Goal: Contribute content: Contribute content

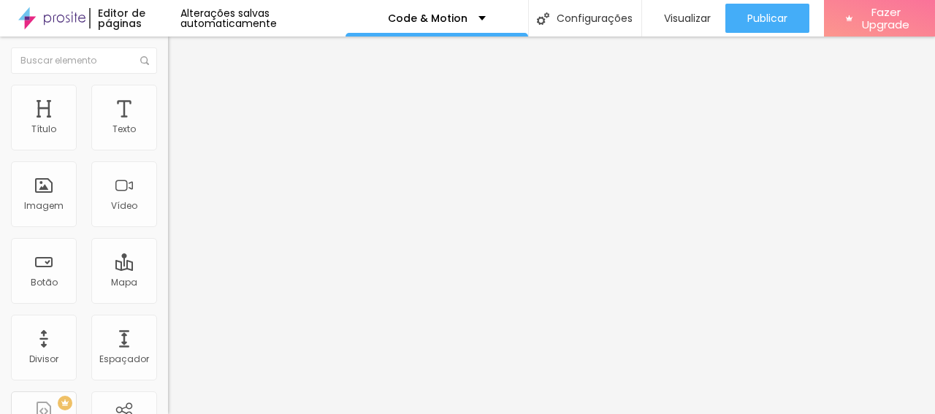
click at [168, 126] on span "Trocar imagem" at bounding box center [208, 119] width 80 height 12
click at [248, 123] on img at bounding box center [252, 118] width 9 height 9
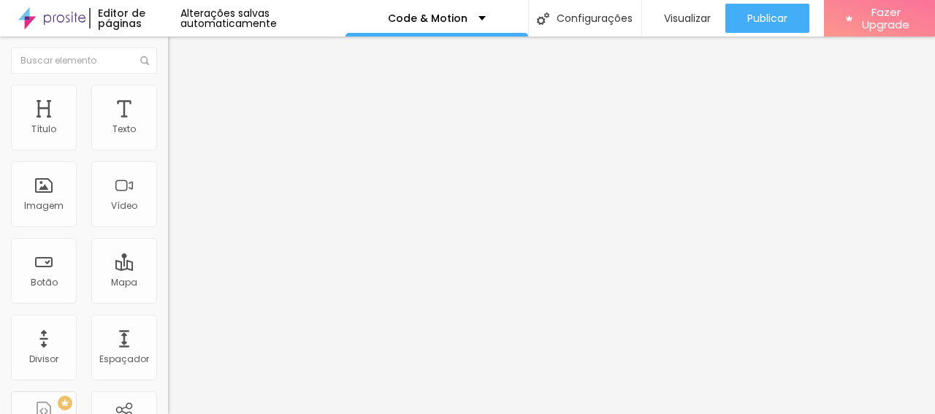
click at [168, 126] on span "Adicionar imagem" at bounding box center [215, 119] width 94 height 12
click at [179, 50] on img "button" at bounding box center [185, 53] width 12 height 12
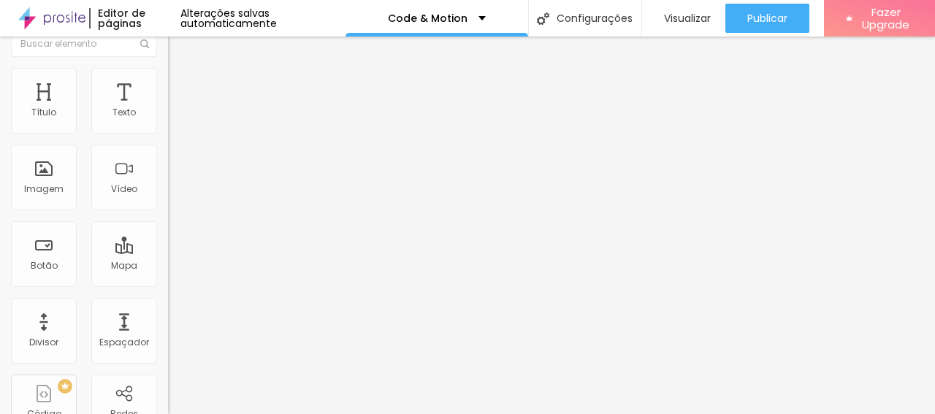
scroll to position [4, 0]
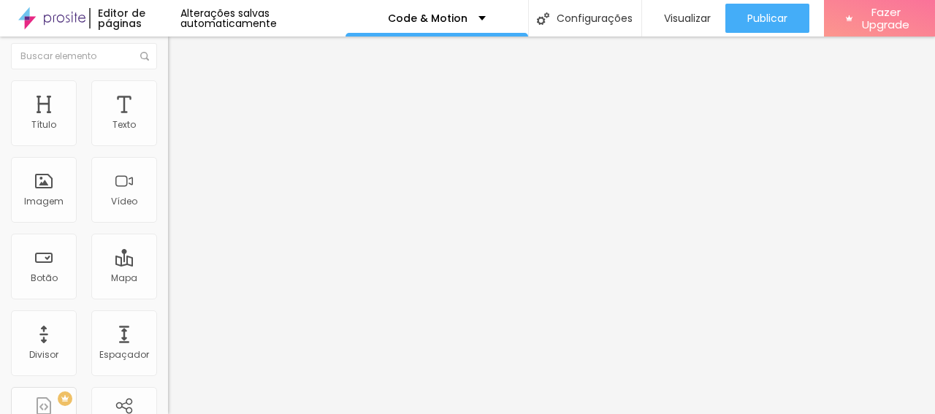
click at [168, 90] on img at bounding box center [174, 86] width 13 height 13
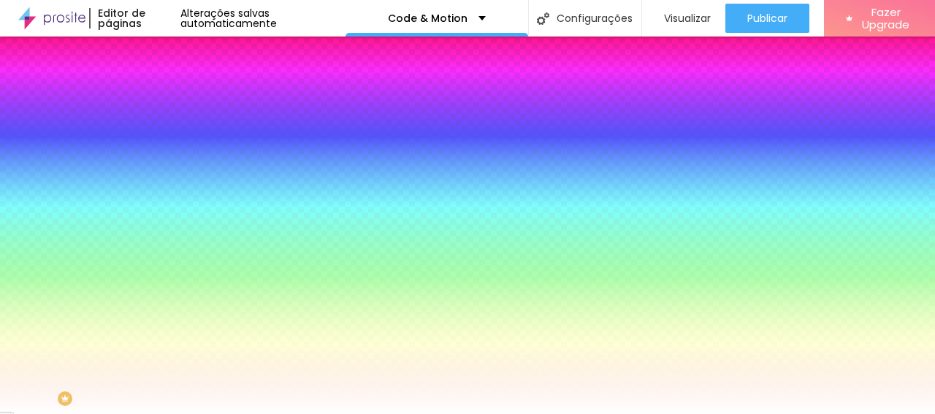
click at [168, 95] on li "Avançado" at bounding box center [252, 102] width 168 height 15
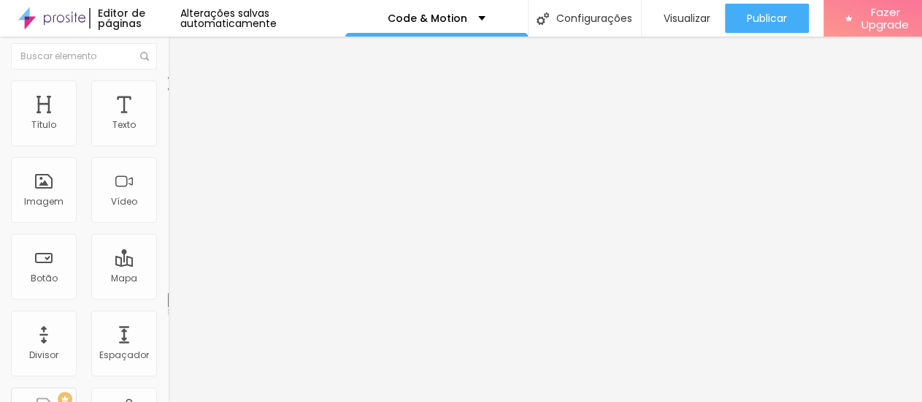
click at [179, 53] on img "button" at bounding box center [185, 49] width 12 height 12
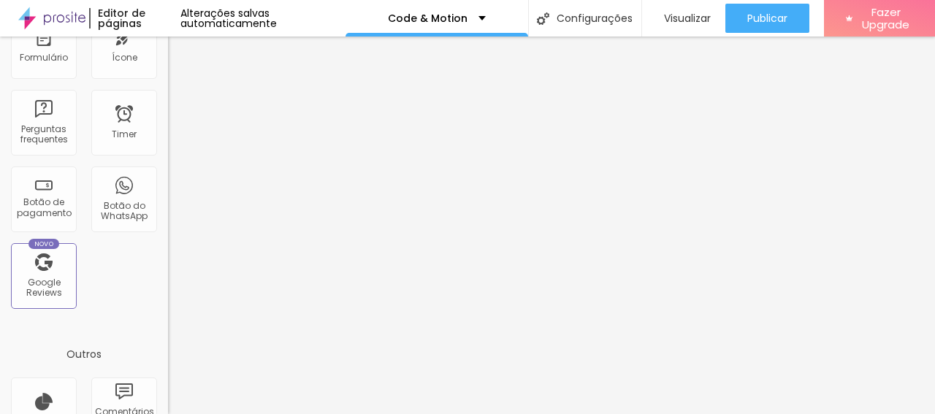
scroll to position [447, 0]
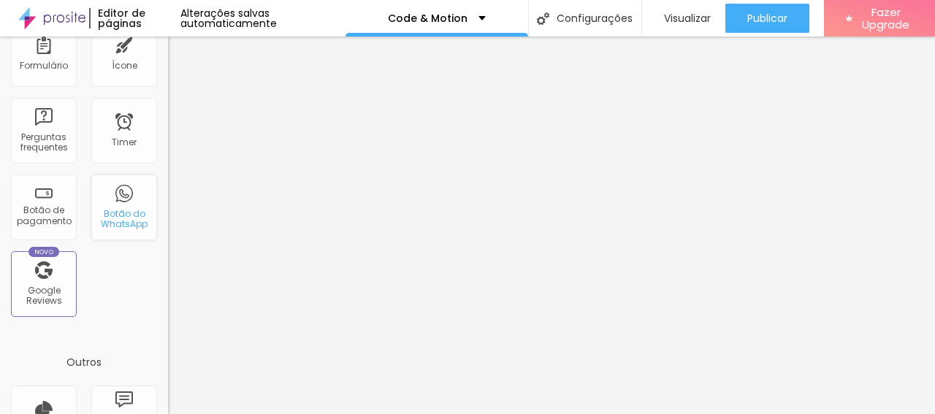
click at [113, 216] on div "Botão do WhatsApp" at bounding box center [124, 219] width 58 height 21
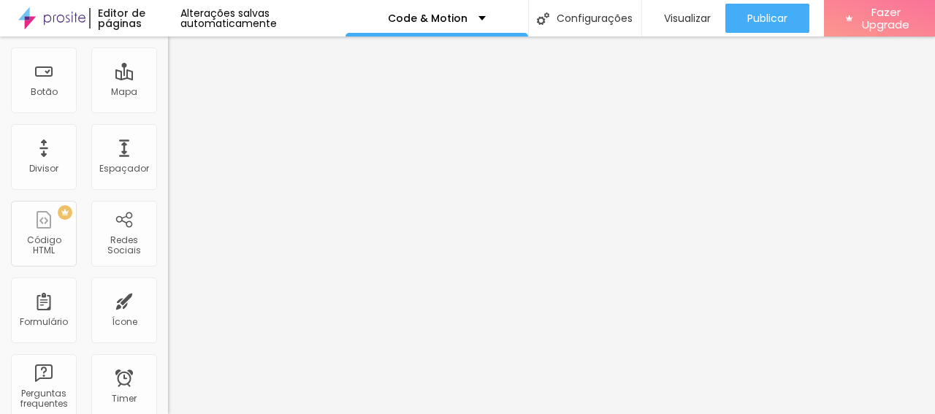
click at [168, 314] on textarea "Olá, cheguei até você pela página {page_title} e gostaria de mais informações" at bounding box center [250, 326] width 165 height 25
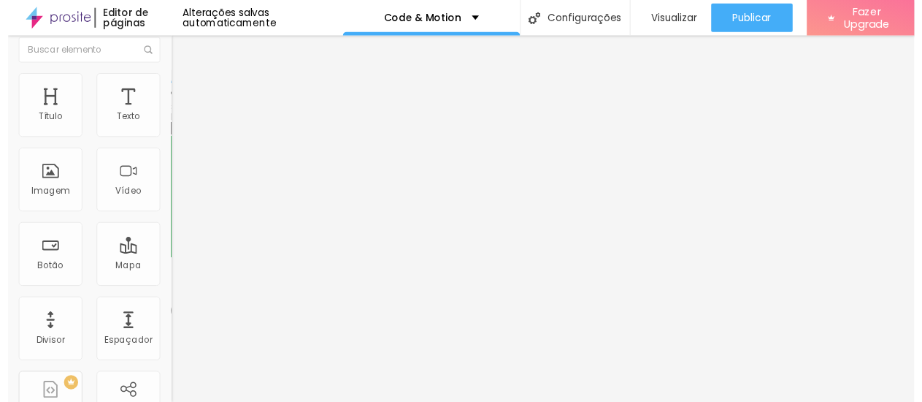
scroll to position [0, 0]
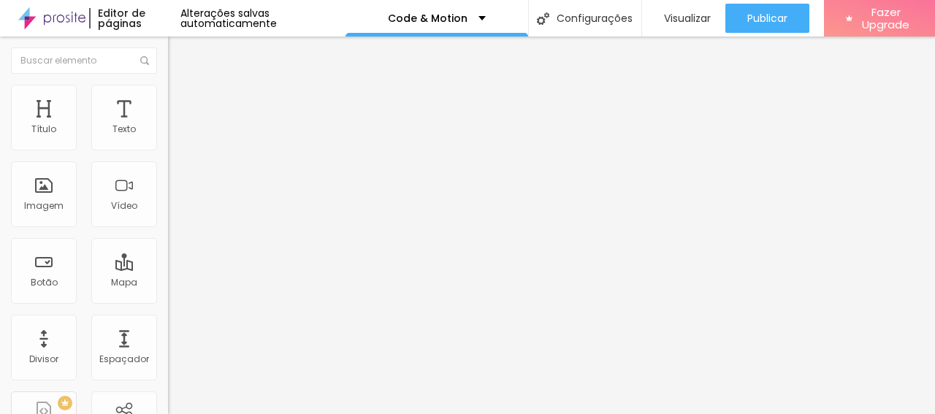
type textarea "Olá, cheguei até você pela página Code&Motion e gostaria de mais informações."
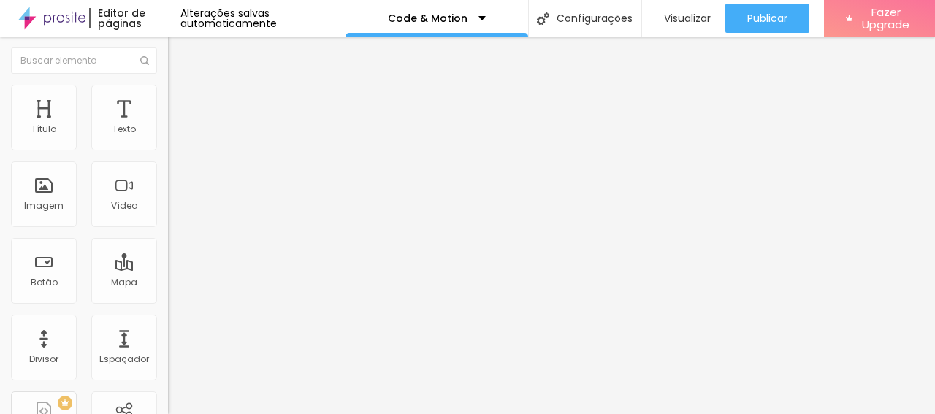
click at [168, 105] on img at bounding box center [174, 102] width 13 height 13
click at [168, 111] on li "Avançado" at bounding box center [252, 118] width 168 height 15
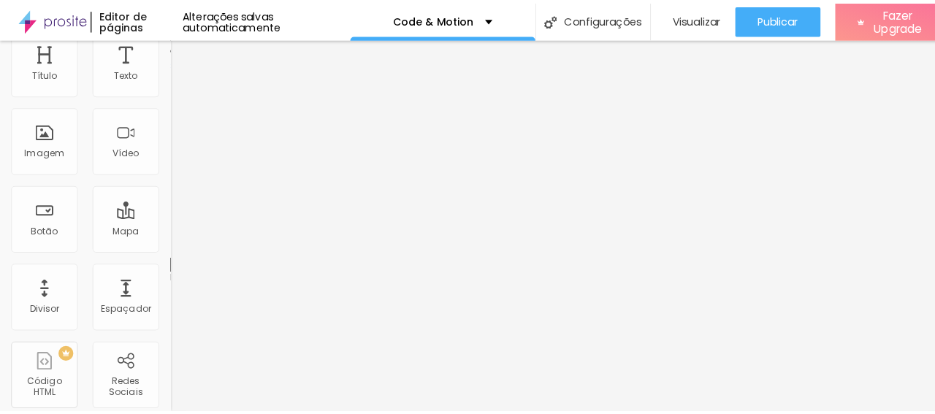
scroll to position [45, 0]
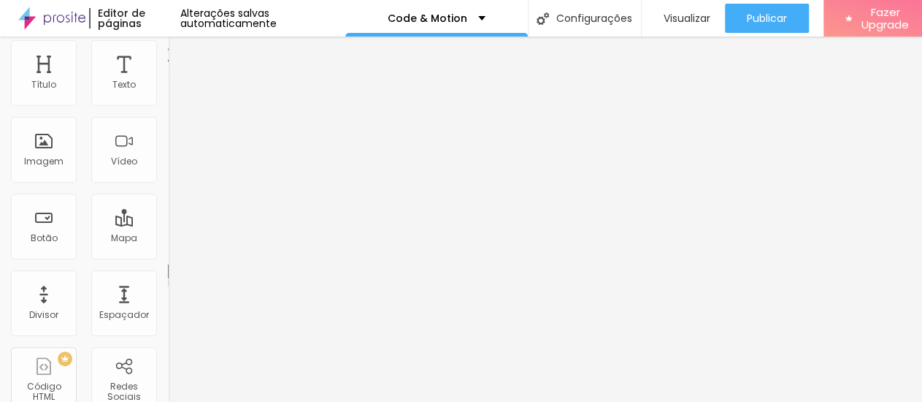
click at [168, 52] on li "Conteúdo" at bounding box center [252, 44] width 168 height 15
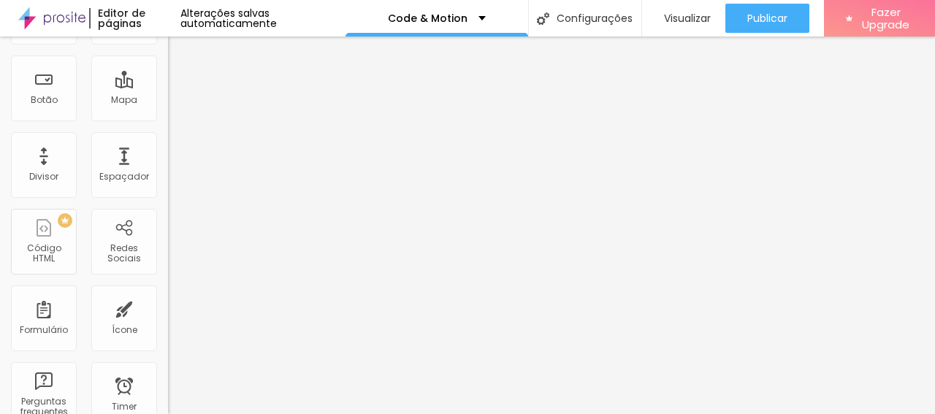
scroll to position [0, 0]
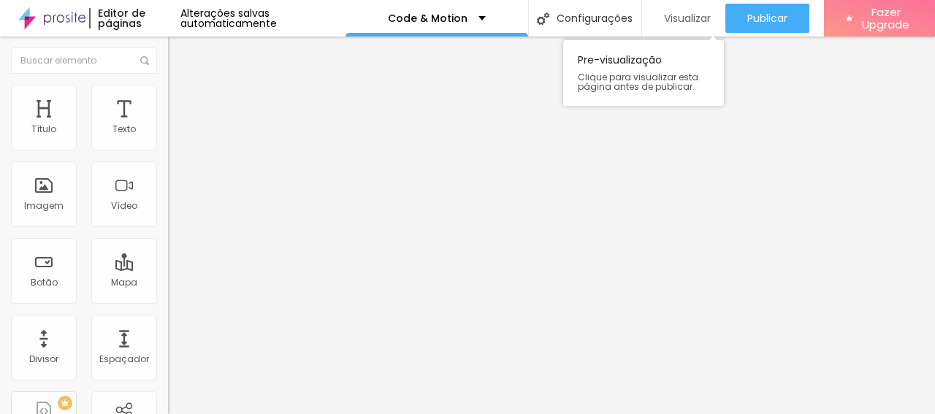
click at [672, 17] on span "Visualizar" at bounding box center [687, 18] width 47 height 12
click at [688, 18] on span "Visualizar" at bounding box center [687, 18] width 47 height 12
click at [696, 20] on span "Visualizar" at bounding box center [687, 18] width 47 height 12
click at [681, 12] on span "Visualizar" at bounding box center [687, 18] width 47 height 12
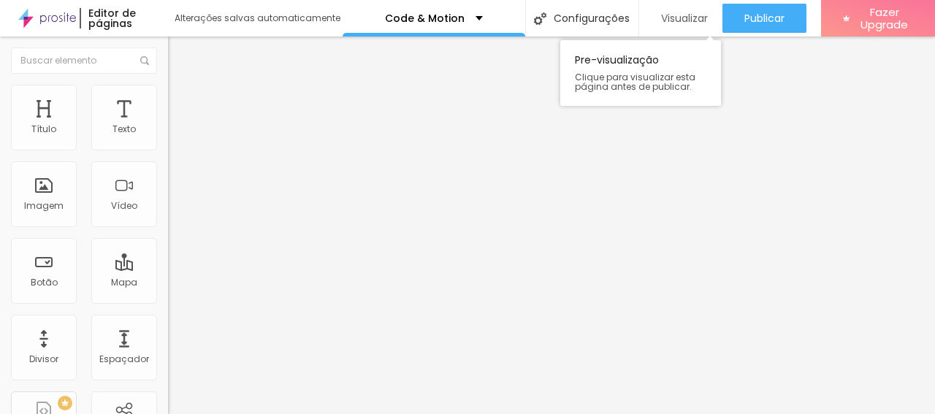
click at [677, 15] on span "Visualizar" at bounding box center [684, 18] width 47 height 12
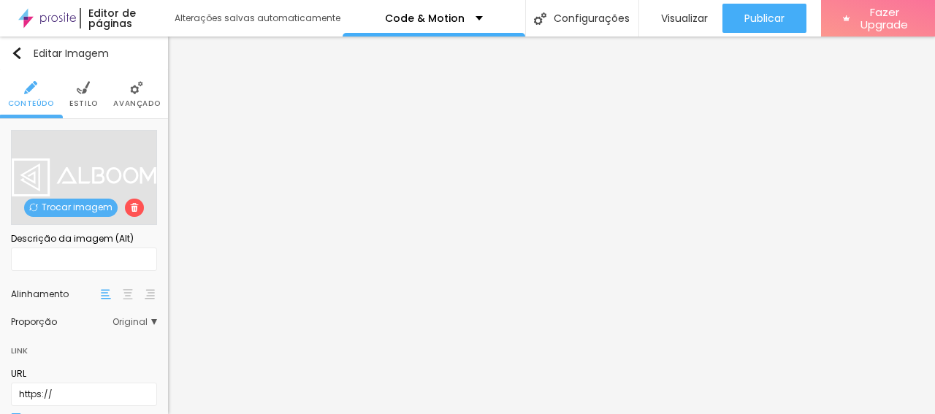
click at [70, 206] on span "Trocar imagem" at bounding box center [70, 208] width 93 height 18
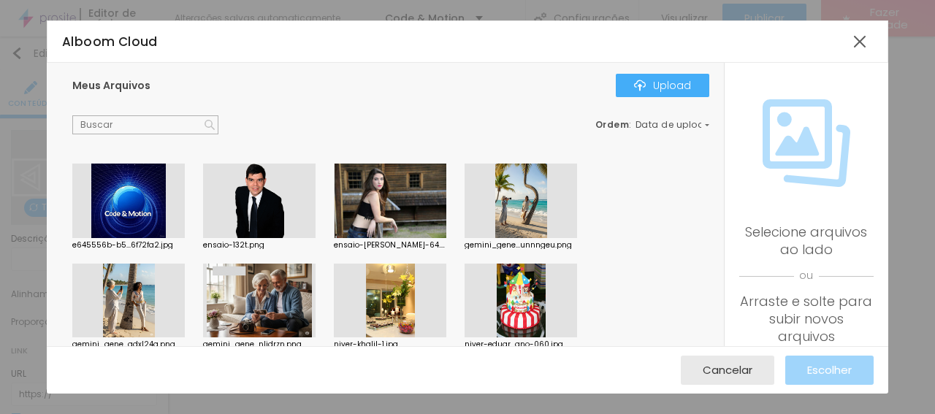
click at [136, 202] on div at bounding box center [128, 201] width 112 height 74
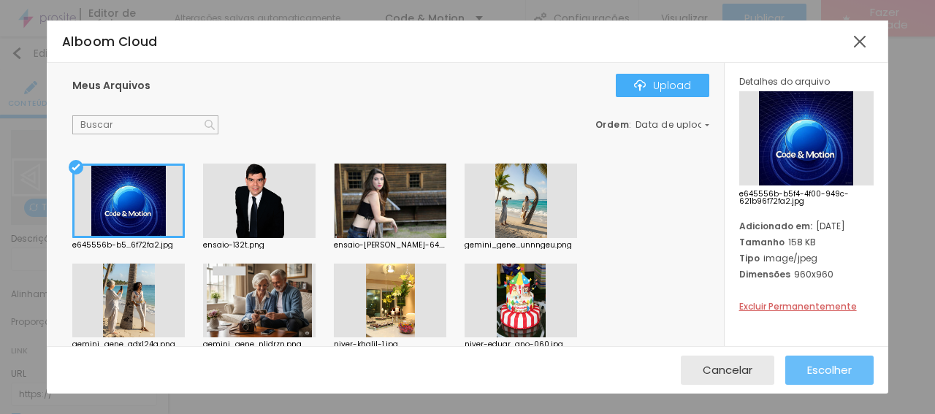
click at [847, 372] on span "Escolher" at bounding box center [829, 370] width 45 height 12
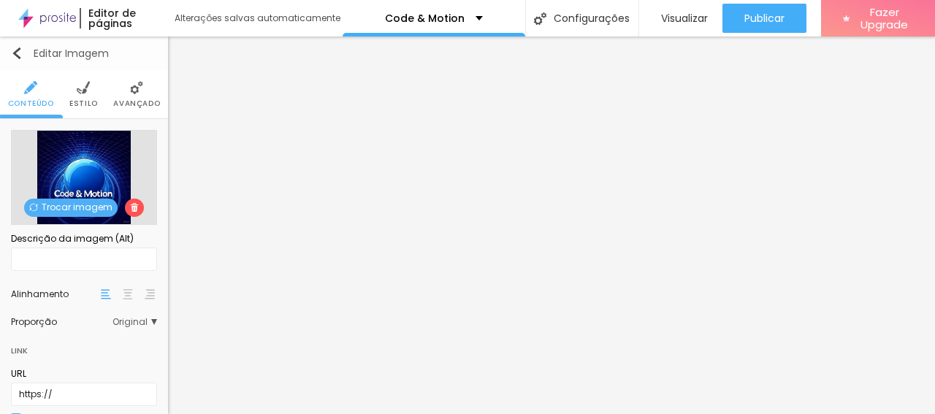
click at [21, 51] on img "button" at bounding box center [17, 53] width 12 height 12
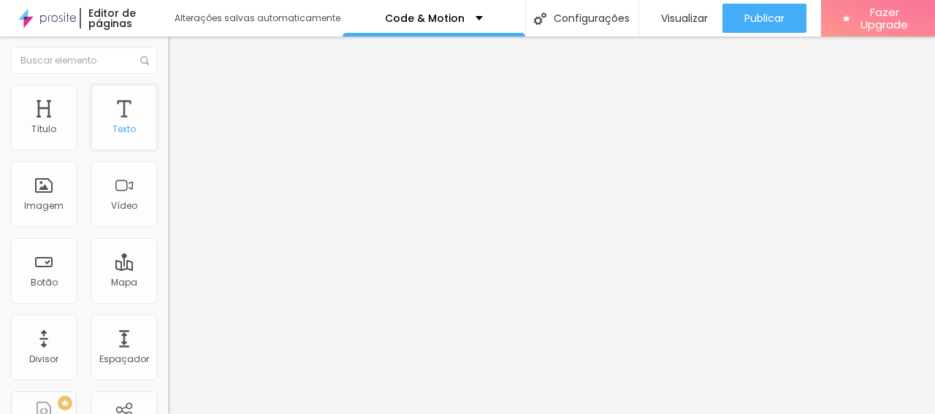
click at [118, 125] on div "Texto" at bounding box center [124, 118] width 66 height 66
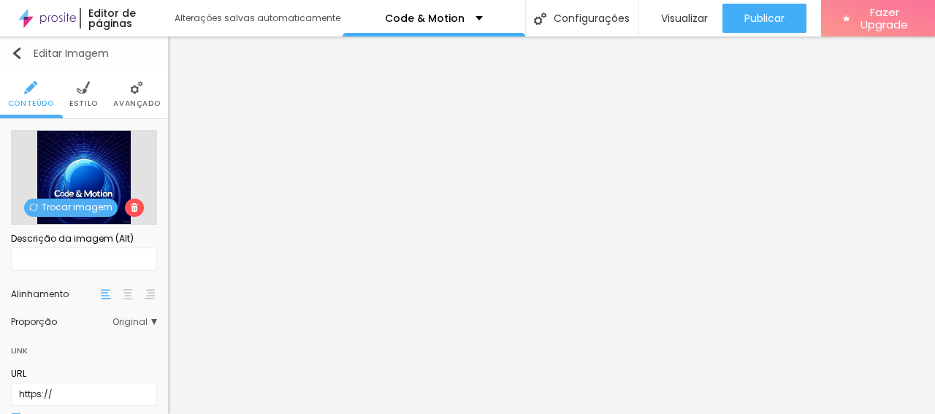
click at [20, 50] on img "button" at bounding box center [17, 53] width 12 height 12
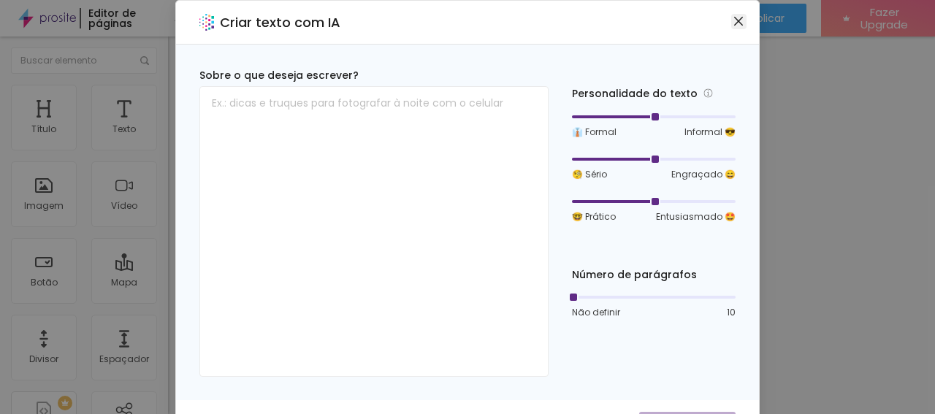
click at [732, 23] on icon "close" at bounding box center [738, 21] width 12 height 12
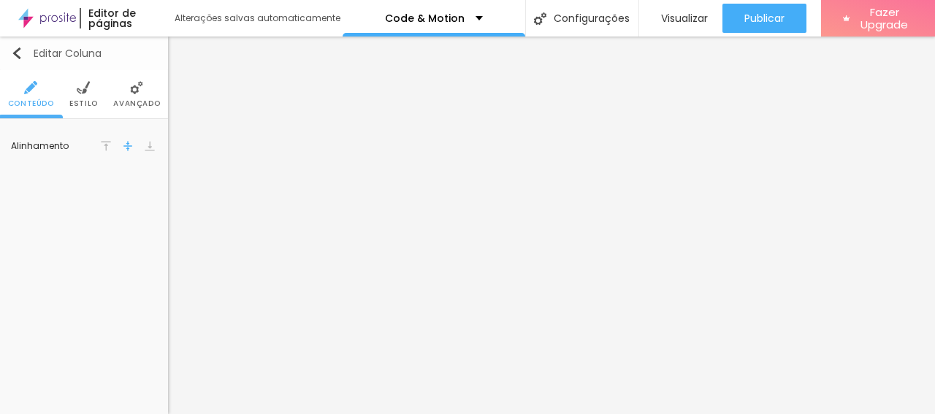
click at [17, 53] on img "button" at bounding box center [17, 53] width 12 height 12
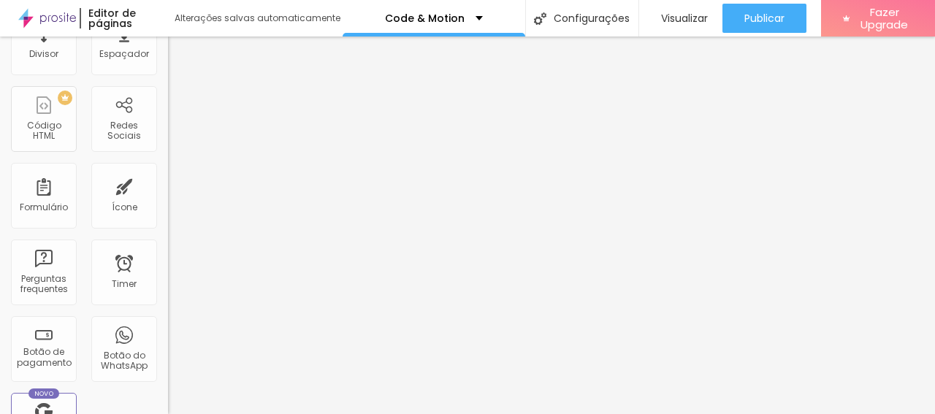
scroll to position [293, 0]
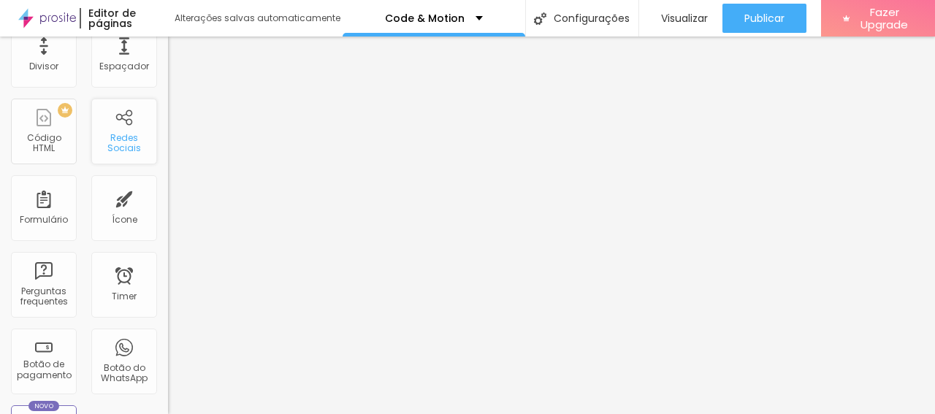
click at [116, 140] on div "Redes Sociais" at bounding box center [124, 143] width 58 height 21
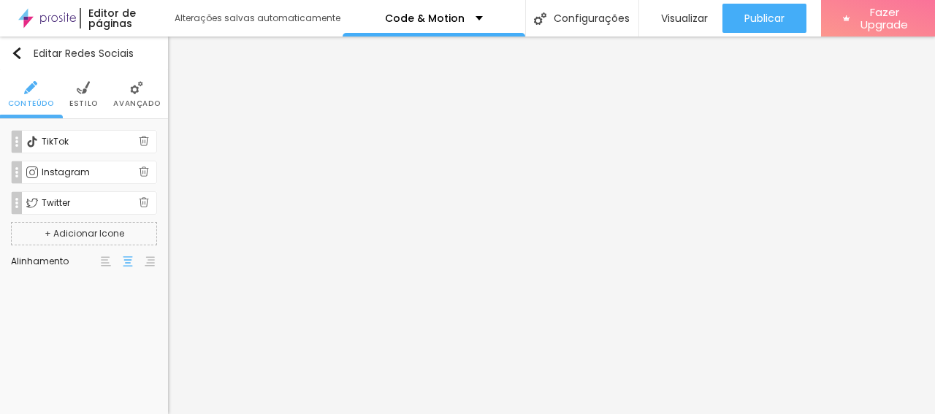
scroll to position [0, 0]
click at [77, 230] on button "+ Adicionar Icone" at bounding box center [84, 233] width 146 height 23
click at [79, 261] on button "+ Adicionar Icone" at bounding box center [84, 264] width 146 height 23
click at [61, 288] on button "+ Adicionar Icone" at bounding box center [84, 294] width 146 height 23
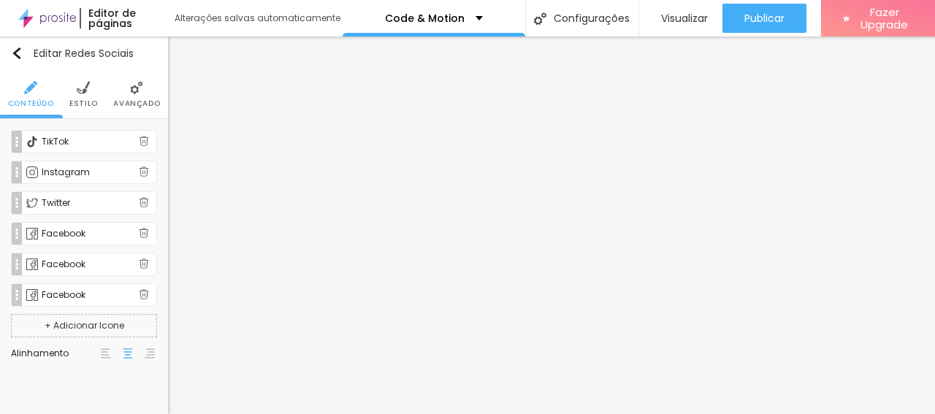
click at [139, 292] on img at bounding box center [144, 294] width 10 height 10
click at [139, 258] on img at bounding box center [144, 263] width 10 height 10
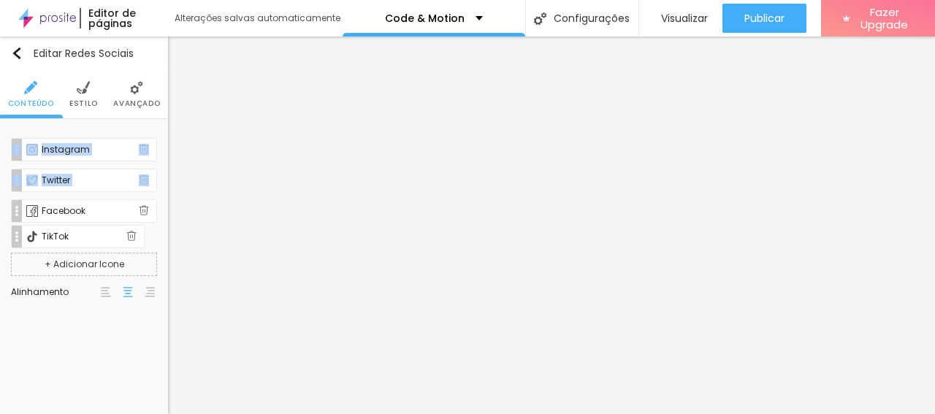
drag, startPoint x: 18, startPoint y: 136, endPoint x: 21, endPoint y: 230, distance: 94.2
click at [21, 230] on div "TikTok Rede social TikTok Endereço URL Abrir em uma nova aba Instagram Rede soc…" at bounding box center [84, 187] width 146 height 115
type input "https://"
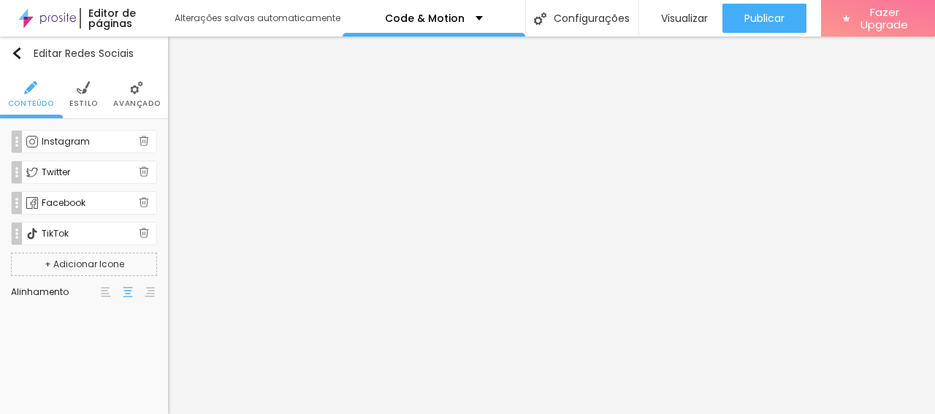
click at [67, 229] on div "TikTok" at bounding box center [90, 233] width 97 height 9
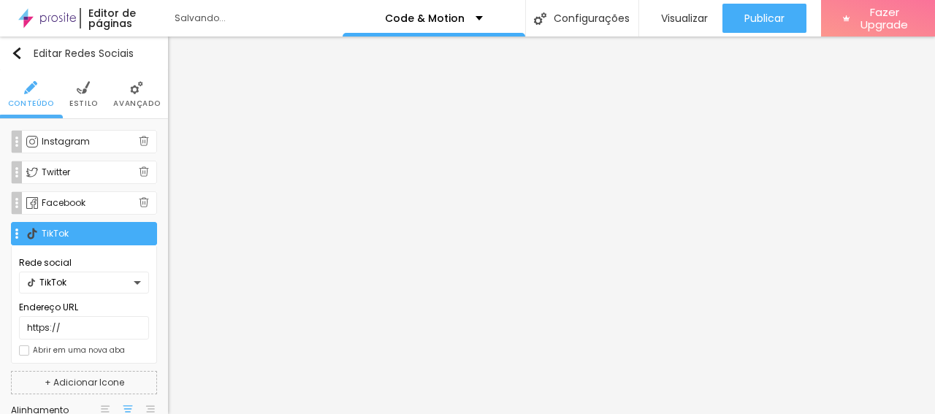
click at [129, 280] on div "TikTok" at bounding box center [84, 283] width 130 height 22
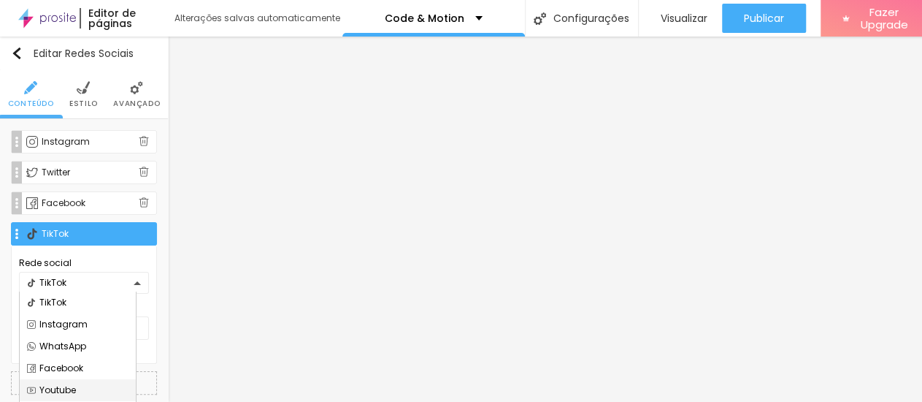
click at [69, 388] on div "Youtube" at bounding box center [77, 390] width 101 height 9
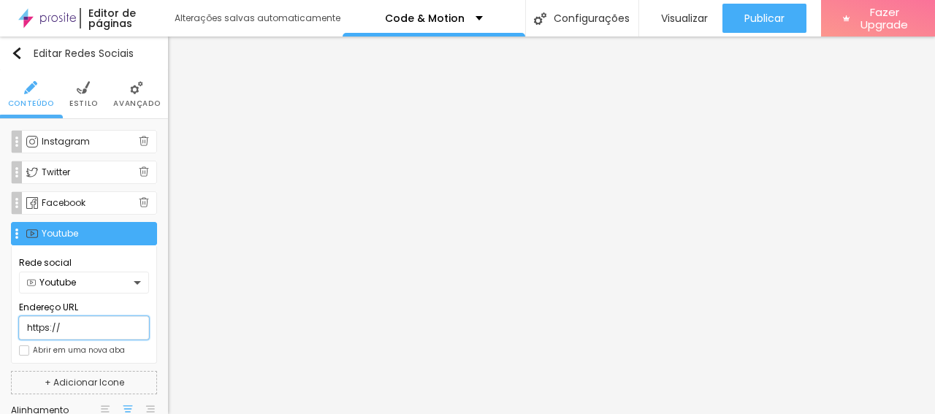
click at [88, 328] on input "https://" at bounding box center [84, 327] width 130 height 23
drag, startPoint x: 71, startPoint y: 327, endPoint x: 8, endPoint y: 328, distance: 62.8
click at [19, 328] on input "https://" at bounding box center [84, 327] width 130 height 23
paste input "[DOMAIN_NAME][URL]"
type input "[URL][DOMAIN_NAME]"
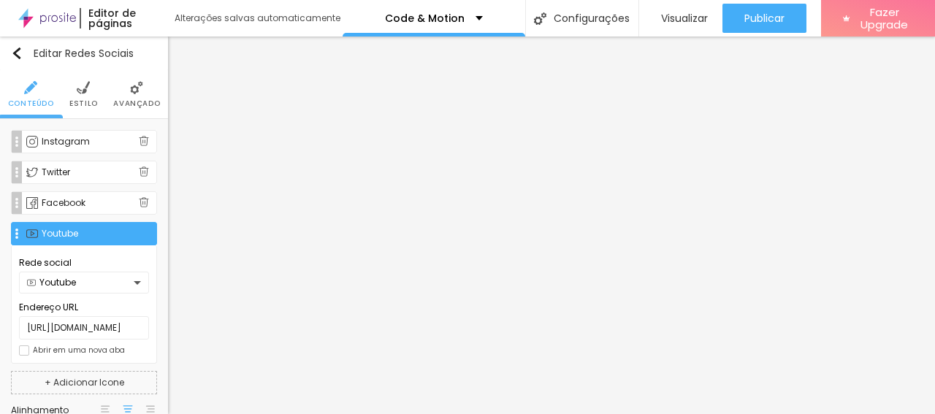
click at [23, 350] on div at bounding box center [24, 350] width 10 height 10
click at [15, 234] on div "Instagram Rede social Instagram Endereço URL https:// Abrir em uma nova aba Twi…" at bounding box center [84, 247] width 146 height 234
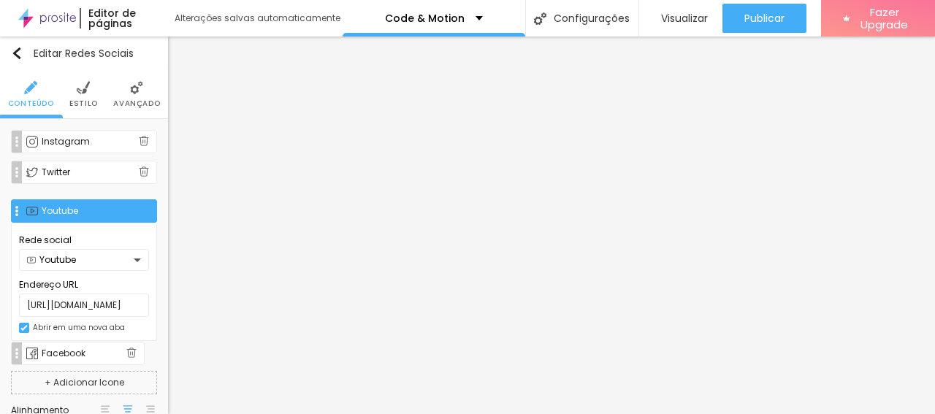
click at [26, 354] on div "Instagram Rede social Instagram Endereço URL https:// Abrir em uma nova aba Twi…" at bounding box center [84, 247] width 146 height 234
type input "[URL][DOMAIN_NAME]"
type input "https://"
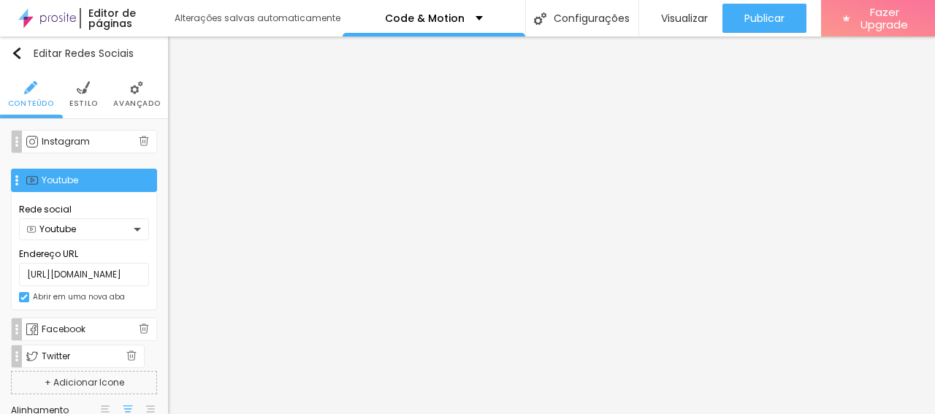
click at [68, 356] on div "Instagram Rede social Instagram Endereço URL https:// Abrir em uma nova aba Twi…" at bounding box center [84, 247] width 146 height 234
type input "[URL][DOMAIN_NAME]"
type input "https://"
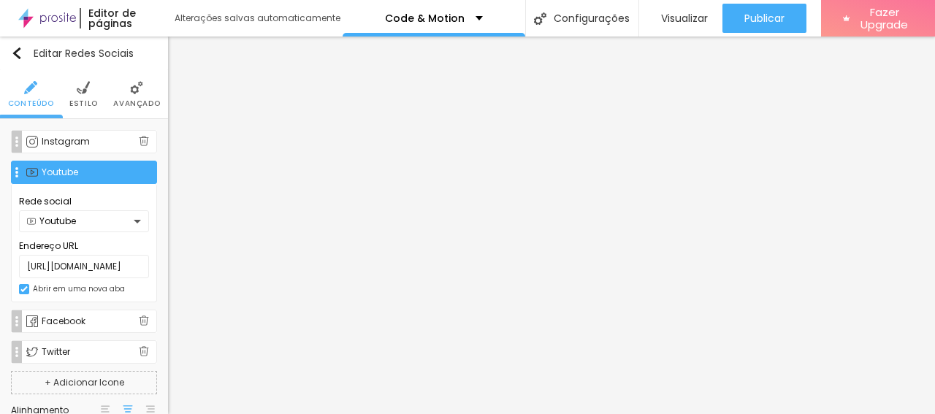
click at [55, 138] on div "Instagram" at bounding box center [90, 141] width 97 height 9
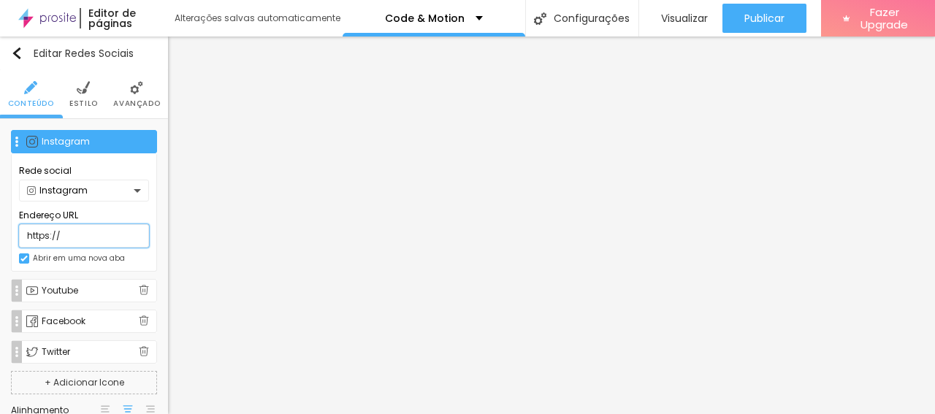
drag, startPoint x: 80, startPoint y: 233, endPoint x: 0, endPoint y: 236, distance: 80.4
click at [19, 236] on input "https://" at bounding box center [84, 235] width 130 height 23
paste input "[DOMAIN_NAME][URL][DOMAIN_NAME]"
type input "[URL][DOMAIN_NAME][DOMAIN_NAME]"
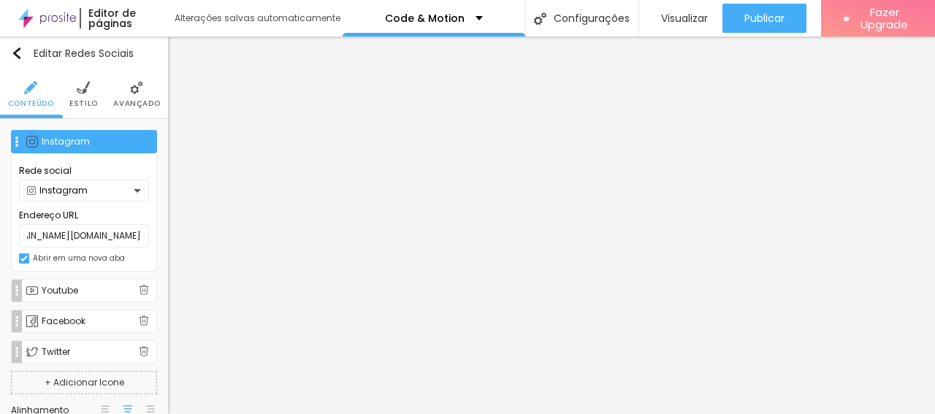
click at [5, 199] on div "Instagram Rede social Instagram Endereço URL [URL][DOMAIN_NAME][DOMAIN_NAME] Ab…" at bounding box center [84, 278] width 168 height 318
click at [55, 140] on div "Instagram" at bounding box center [95, 141] width 107 height 9
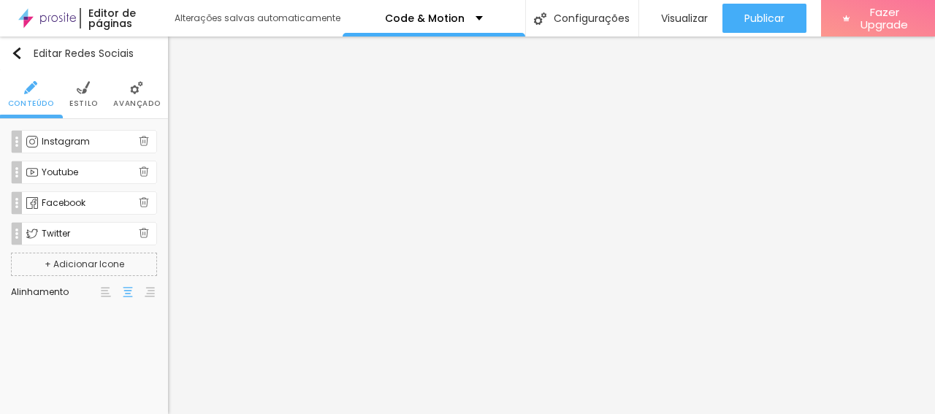
click at [80, 144] on div "Instagram" at bounding box center [90, 141] width 97 height 9
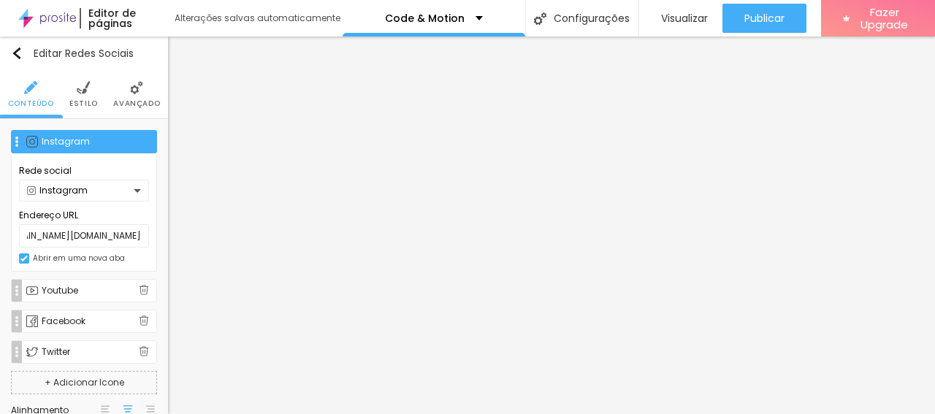
click at [80, 144] on div "Instagram" at bounding box center [95, 141] width 107 height 9
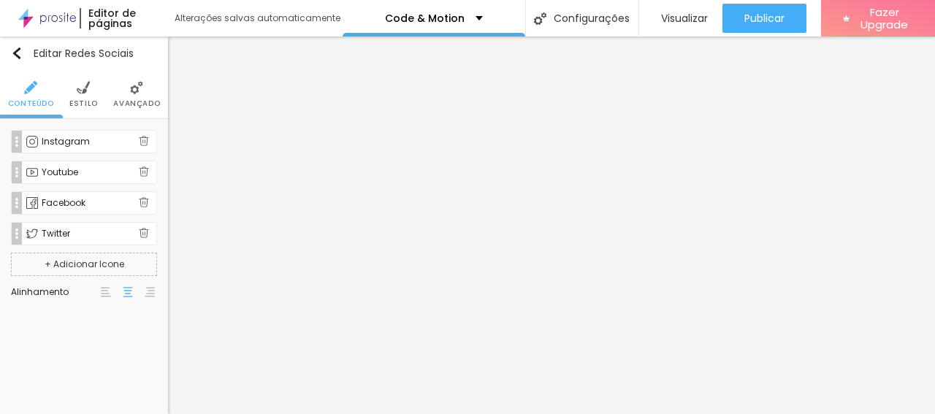
click at [71, 171] on div "Youtube" at bounding box center [90, 172] width 97 height 9
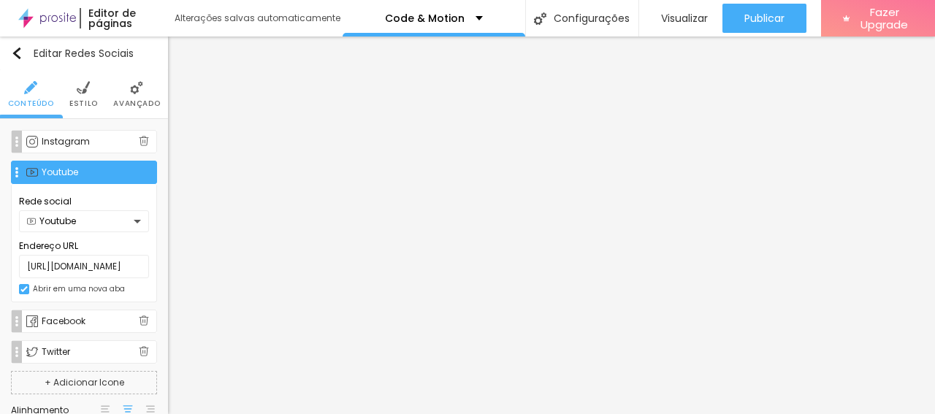
click at [71, 171] on div "Youtube" at bounding box center [95, 172] width 107 height 9
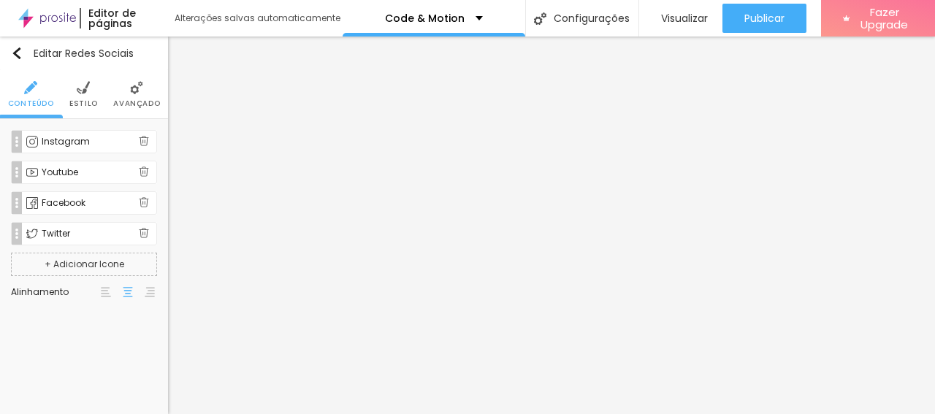
click at [58, 231] on div "Twitter" at bounding box center [90, 233] width 97 height 9
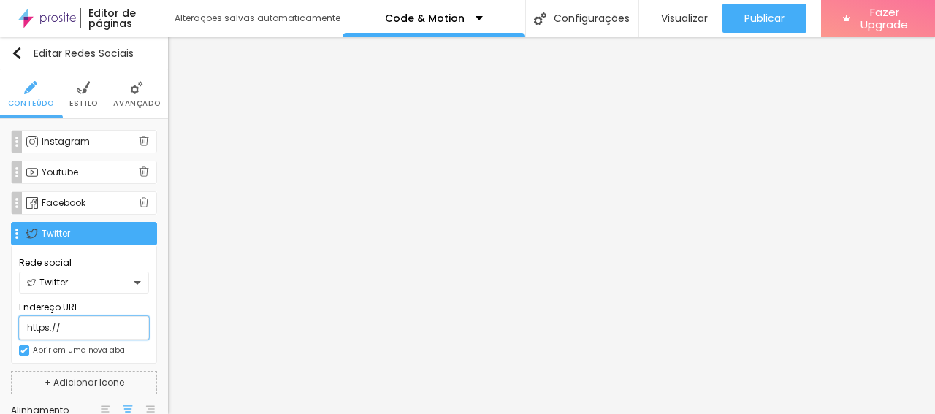
drag, startPoint x: 71, startPoint y: 326, endPoint x: 2, endPoint y: 326, distance: 68.6
click at [19, 326] on input "https://" at bounding box center [84, 327] width 130 height 23
paste input "[DOMAIN_NAME][URL]"
type input "[URL][DOMAIN_NAME]"
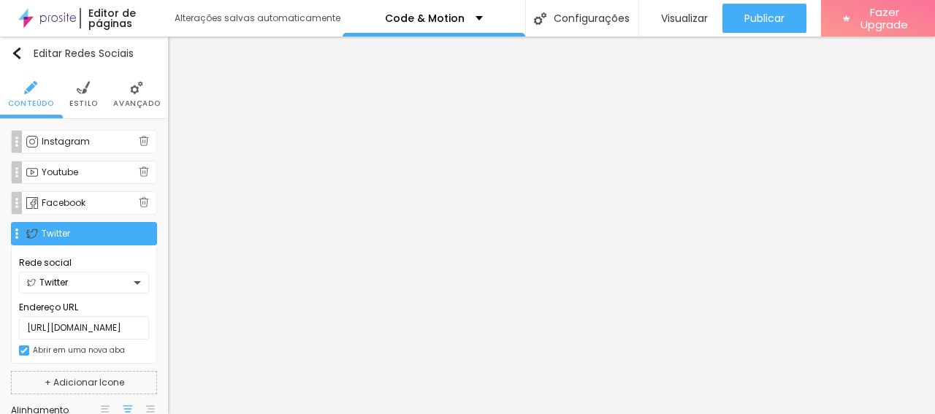
click at [4, 338] on div "Instagram Rede social Instagram Endereço URL [URL][DOMAIN_NAME][DOMAIN_NAME] Ab…" at bounding box center [84, 278] width 168 height 318
click at [71, 227] on div "Twitter" at bounding box center [84, 233] width 146 height 23
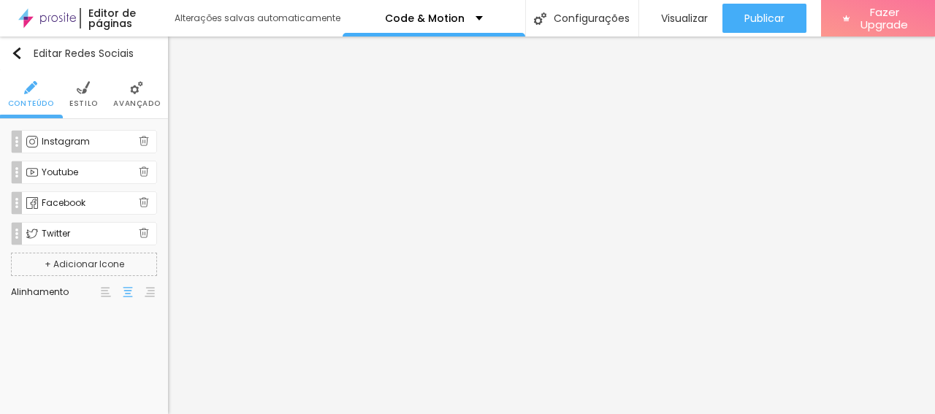
click at [66, 229] on div "Twitter" at bounding box center [90, 233] width 97 height 9
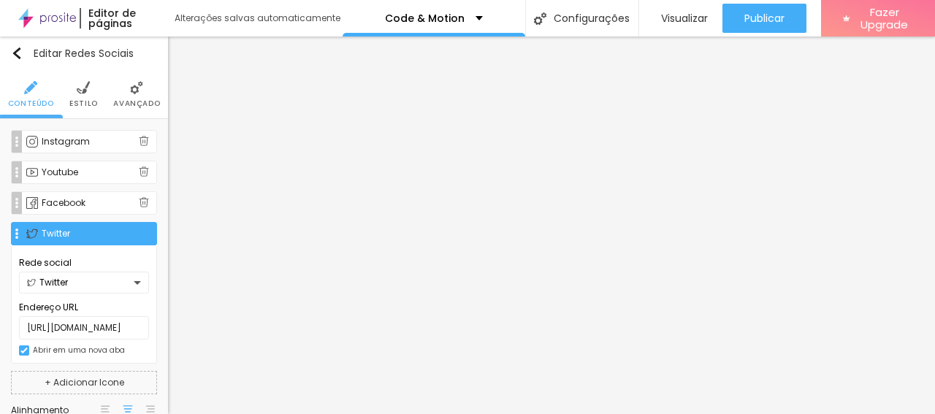
click at [66, 229] on div "Twitter" at bounding box center [95, 233] width 107 height 9
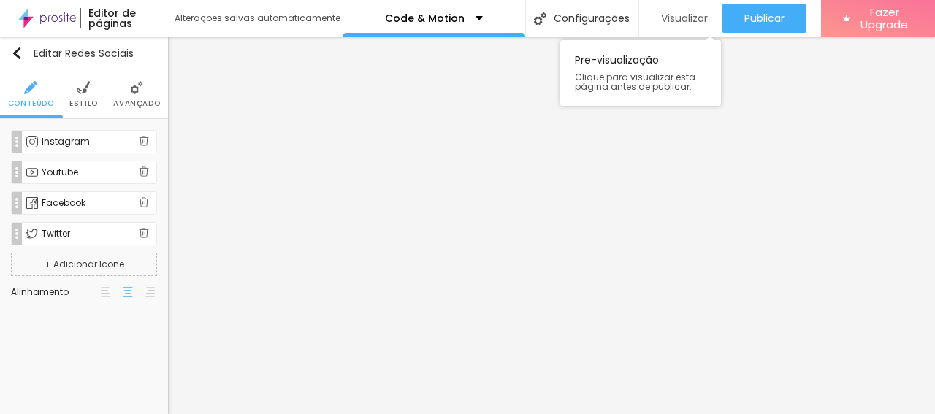
click at [682, 12] on span "Visualizar" at bounding box center [684, 18] width 47 height 12
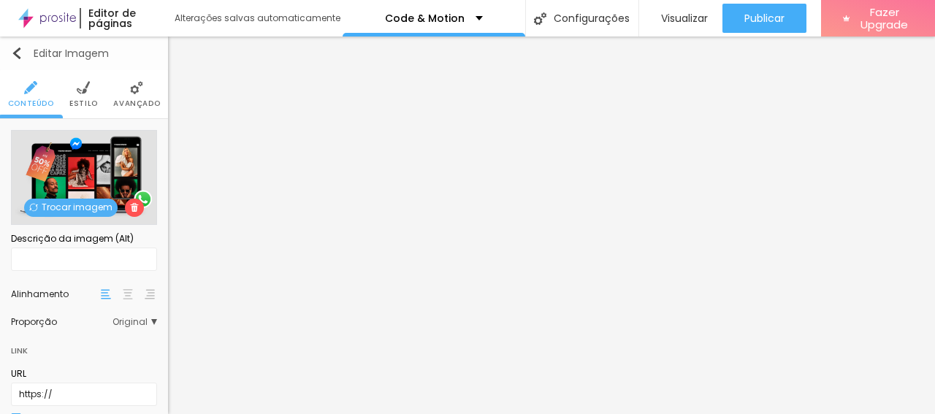
click at [20, 51] on img "button" at bounding box center [17, 53] width 12 height 12
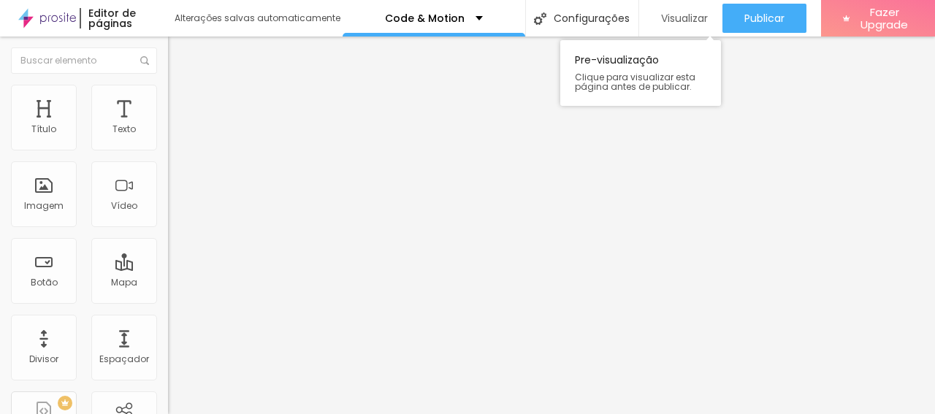
click at [687, 21] on span "Visualizar" at bounding box center [684, 18] width 47 height 12
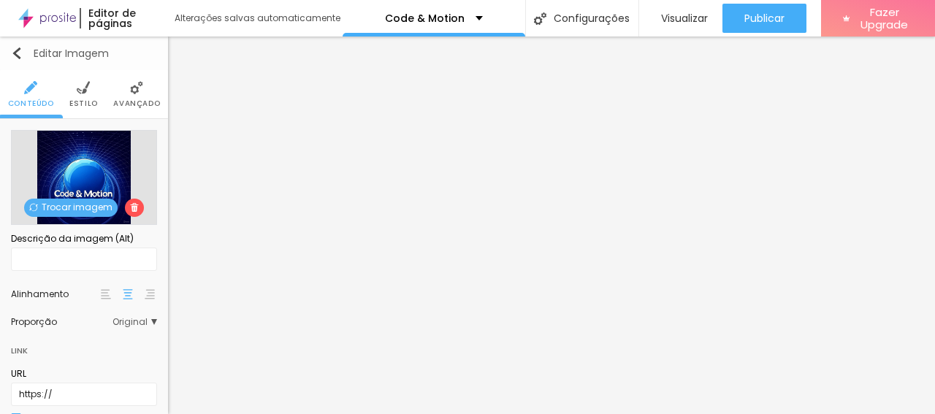
click at [14, 50] on img "button" at bounding box center [17, 53] width 12 height 12
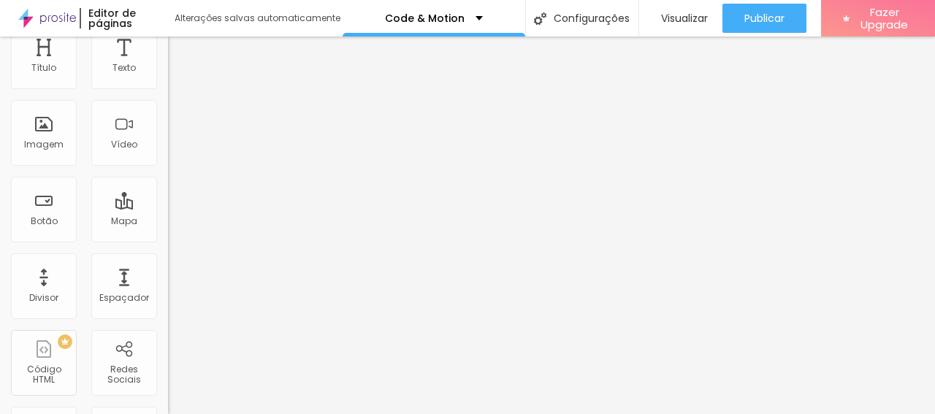
scroll to position [66, 0]
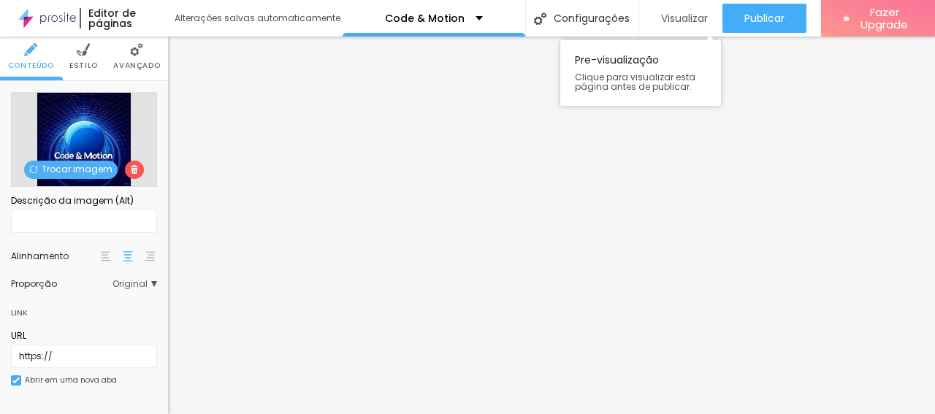
click at [683, 12] on span "Visualizar" at bounding box center [684, 18] width 47 height 12
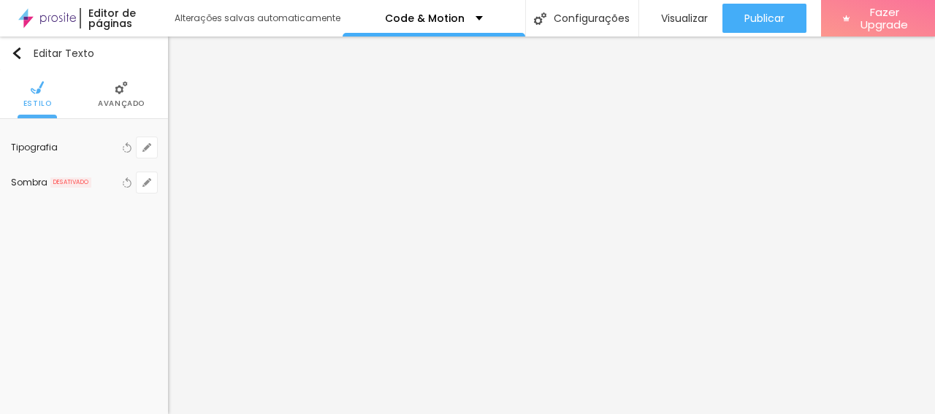
scroll to position [0, 0]
click at [112, 96] on li "Avançado" at bounding box center [121, 94] width 47 height 48
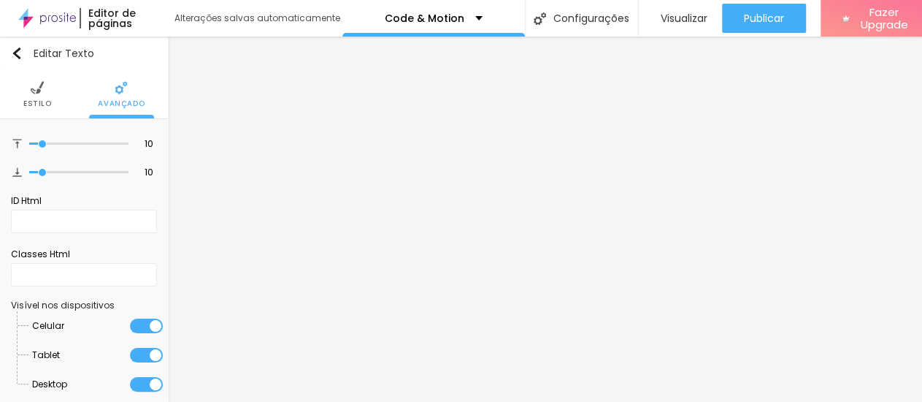
click at [37, 93] on img at bounding box center [37, 87] width 13 height 13
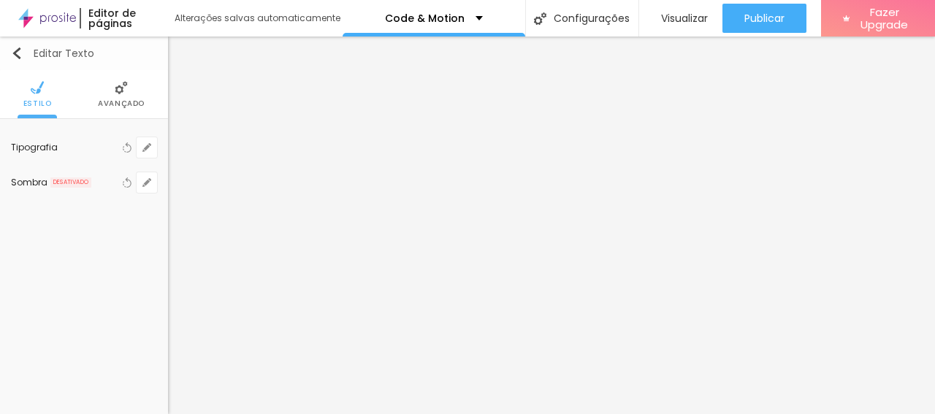
click at [18, 55] on img "button" at bounding box center [17, 53] width 12 height 12
click at [15, 52] on img "button" at bounding box center [17, 53] width 12 height 12
click at [115, 92] on img at bounding box center [121, 87] width 13 height 13
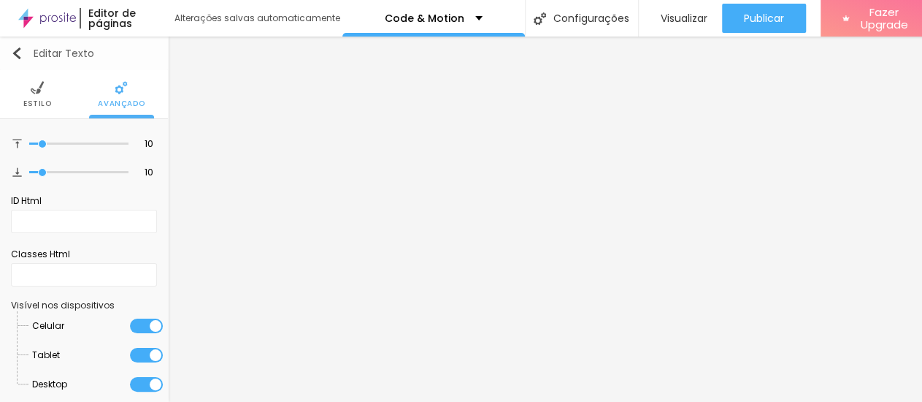
click at [20, 53] on img "button" at bounding box center [17, 53] width 12 height 12
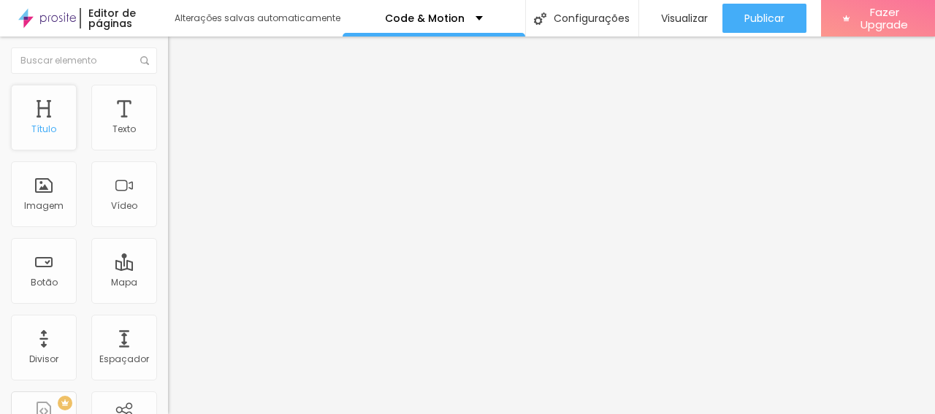
click at [43, 125] on div "Título" at bounding box center [44, 118] width 66 height 66
click at [675, 18] on span "Visualizar" at bounding box center [684, 18] width 47 height 12
click at [681, 15] on span "Visualizar" at bounding box center [684, 18] width 47 height 12
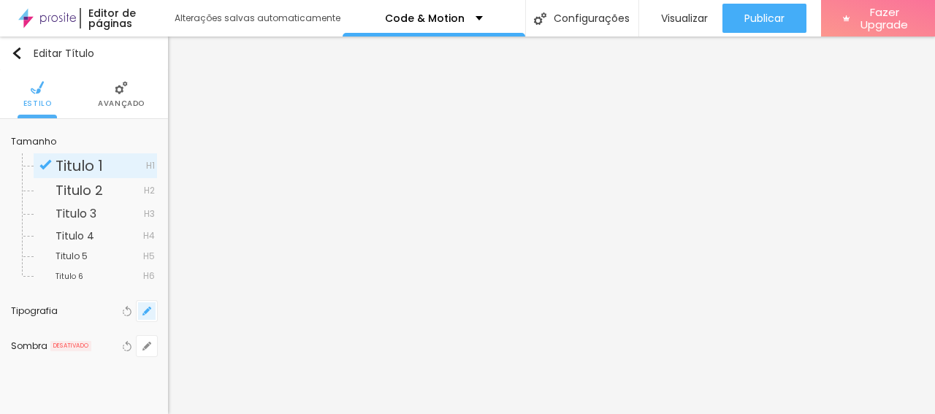
click at [144, 313] on icon "button" at bounding box center [147, 311] width 6 height 6
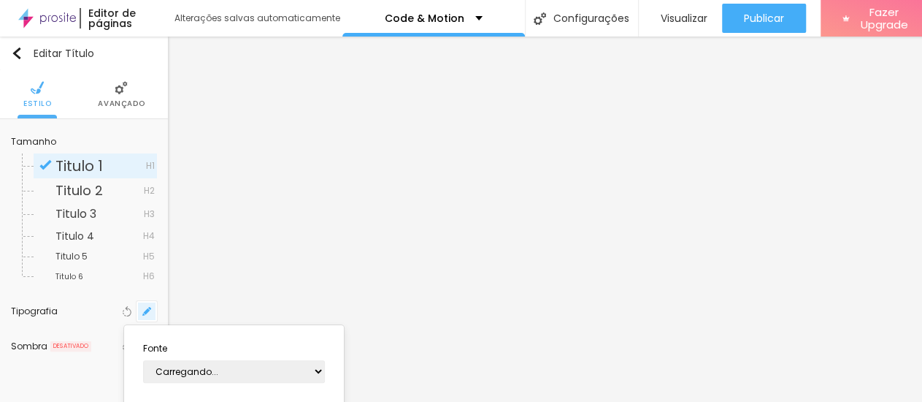
type input "1"
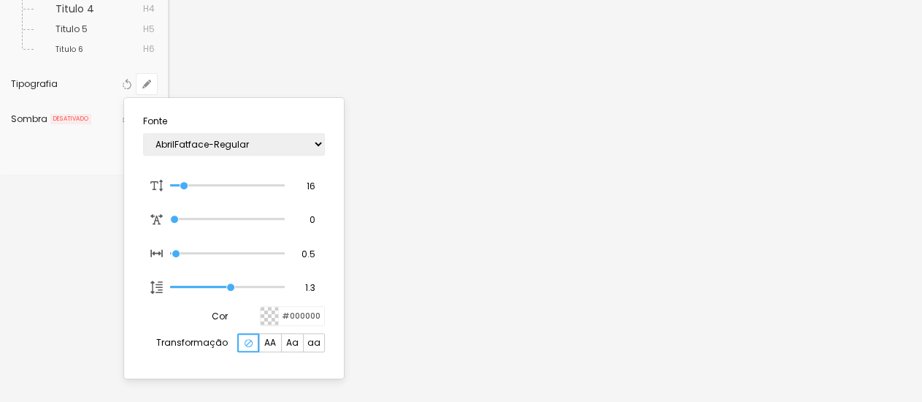
scroll to position [228, 0]
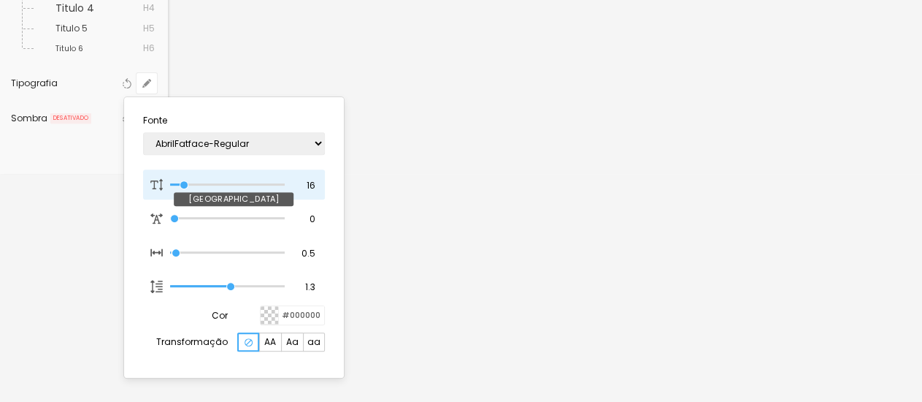
type input "18"
type input "1"
type input "20"
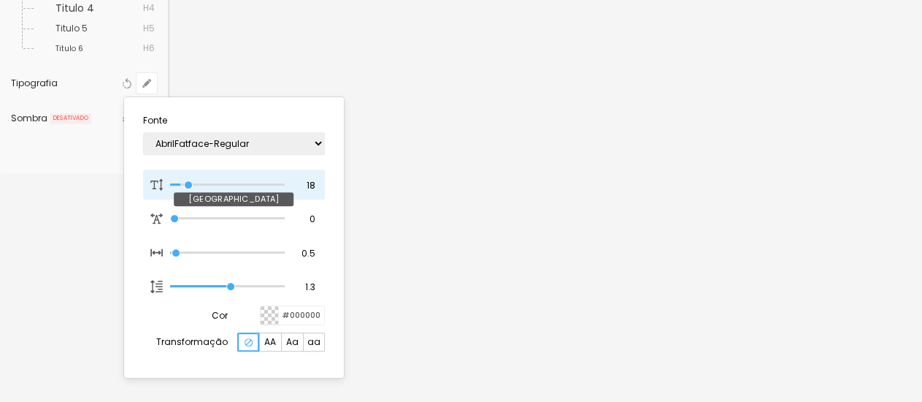
type input "1"
type input "32"
type input "1"
type input "37"
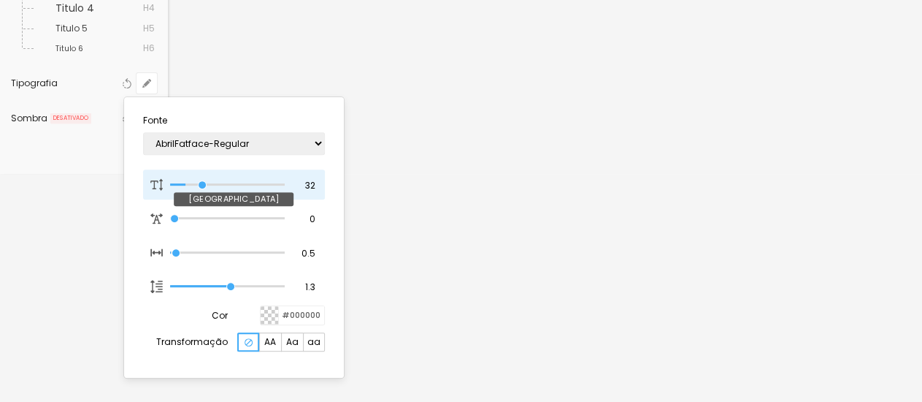
type input "37"
type input "1"
type input "40"
type input "1"
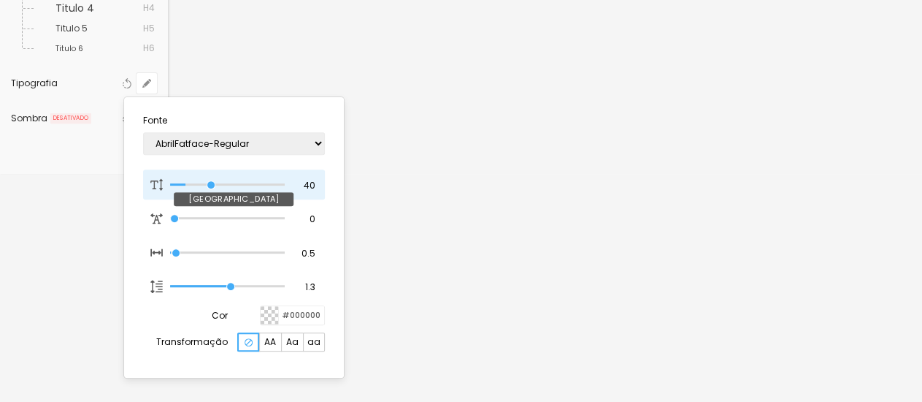
type input "43"
type input "1"
drag, startPoint x: 185, startPoint y: 186, endPoint x: 215, endPoint y: 189, distance: 29.4
type input "43"
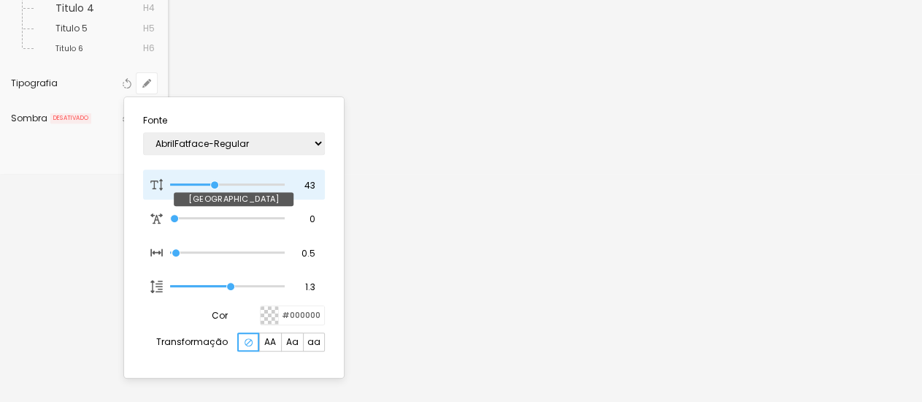
click at [215, 188] on input "range" at bounding box center [227, 184] width 114 height 7
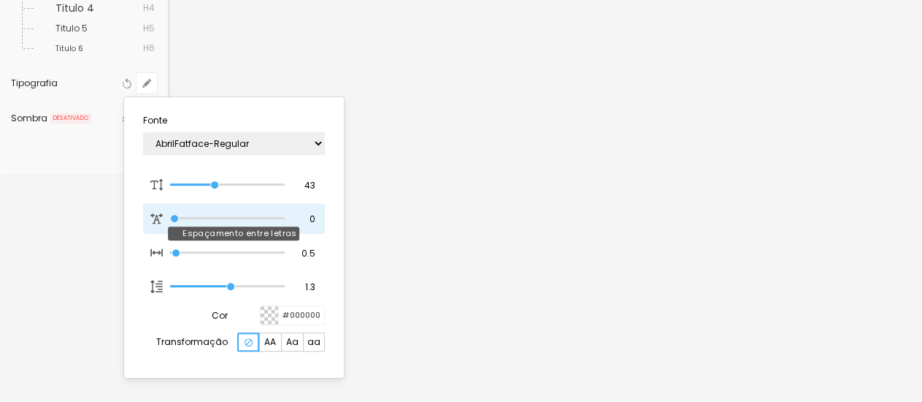
type input "1"
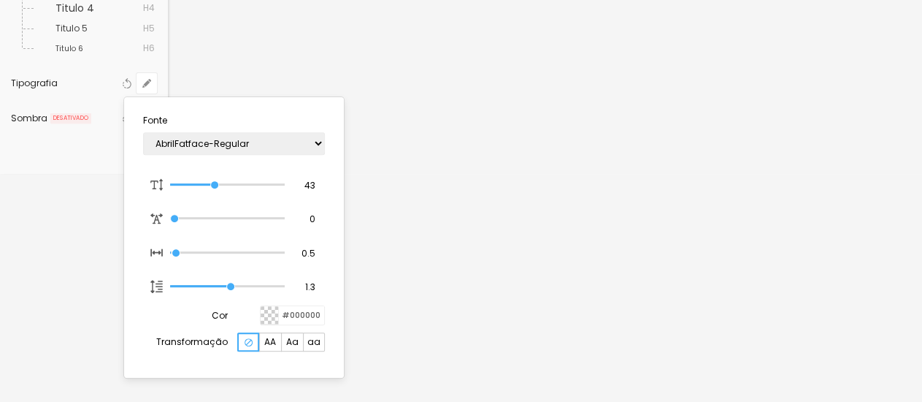
click at [71, 265] on div at bounding box center [461, 201] width 922 height 402
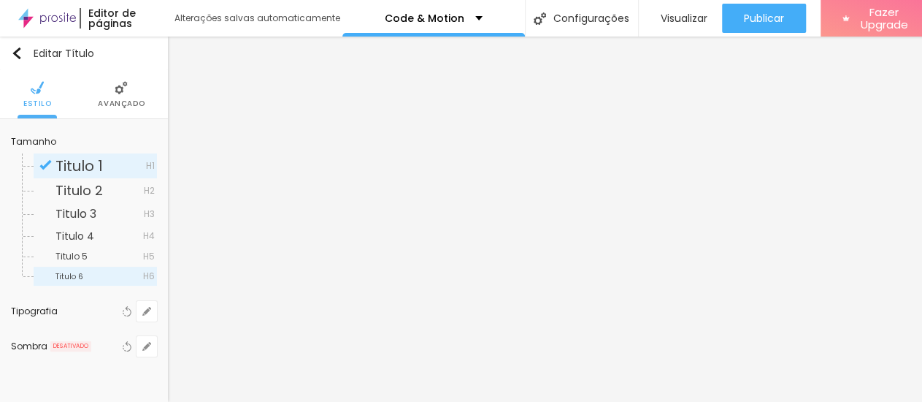
scroll to position [0, 0]
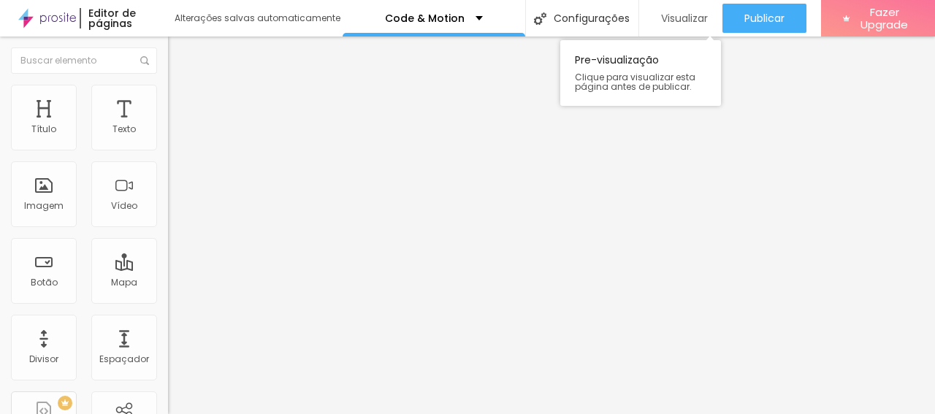
click at [681, 11] on div "Visualizar" at bounding box center [680, 18] width 54 height 29
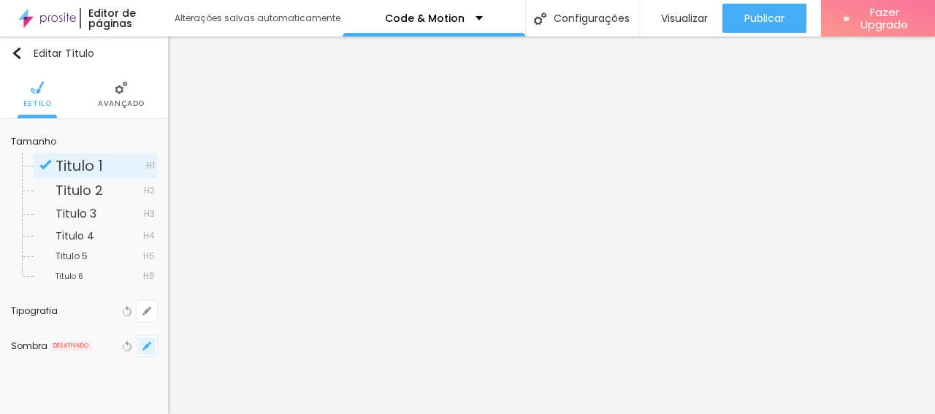
click at [142, 344] on icon "button" at bounding box center [146, 346] width 9 height 9
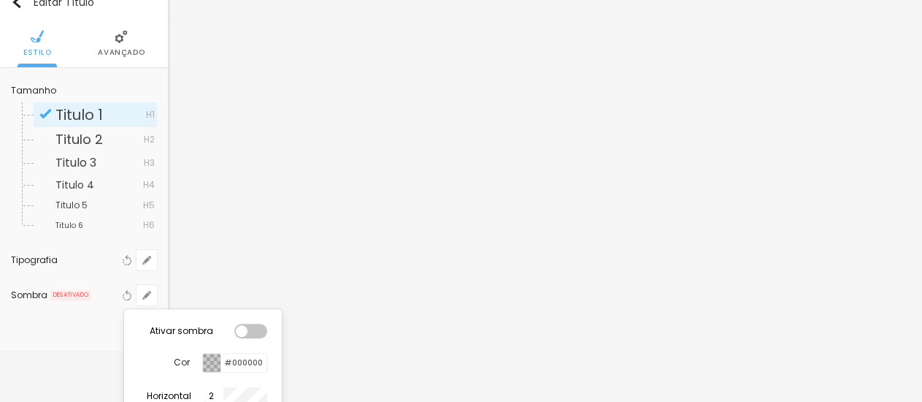
scroll to position [146, 0]
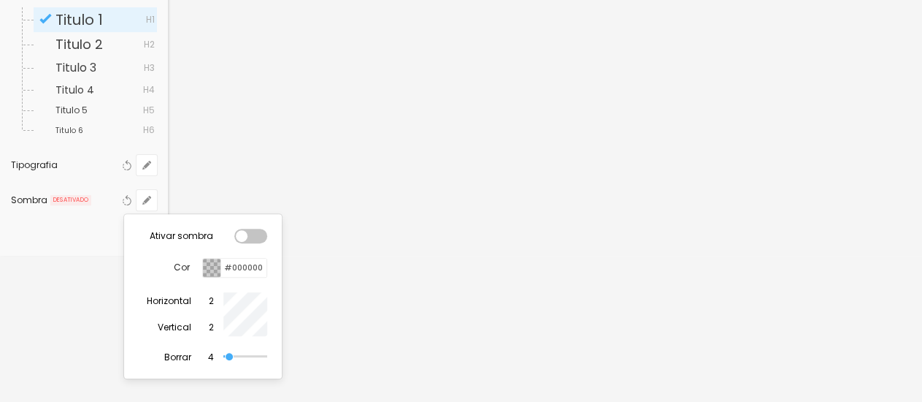
click at [257, 236] on div at bounding box center [250, 236] width 33 height 15
click at [245, 237] on div at bounding box center [250, 236] width 33 height 15
click at [258, 234] on div at bounding box center [250, 236] width 33 height 15
click at [80, 263] on div at bounding box center [461, 201] width 922 height 402
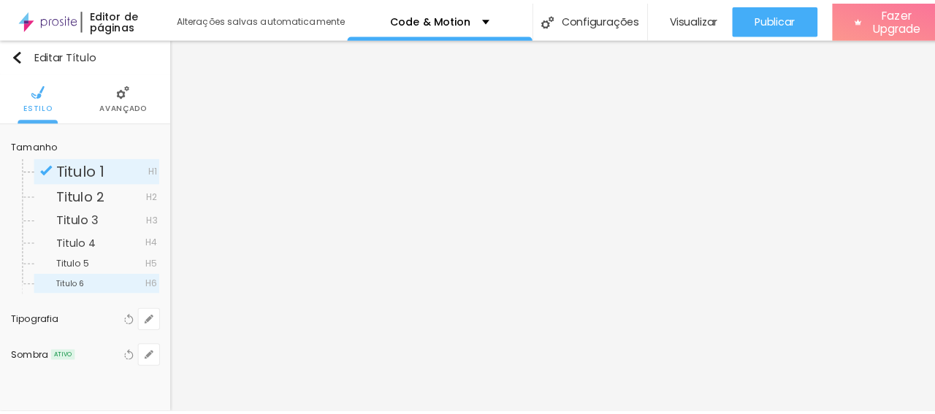
scroll to position [0, 0]
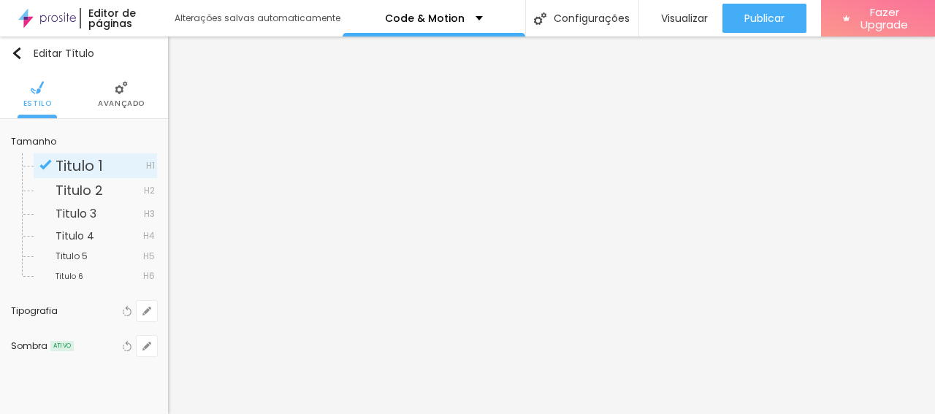
click at [106, 103] on span "Avançado" at bounding box center [121, 103] width 47 height 7
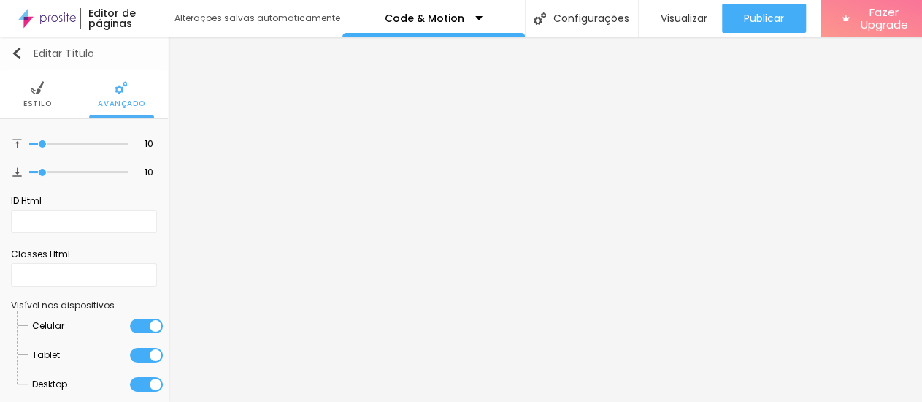
click at [18, 56] on img "button" at bounding box center [17, 53] width 12 height 12
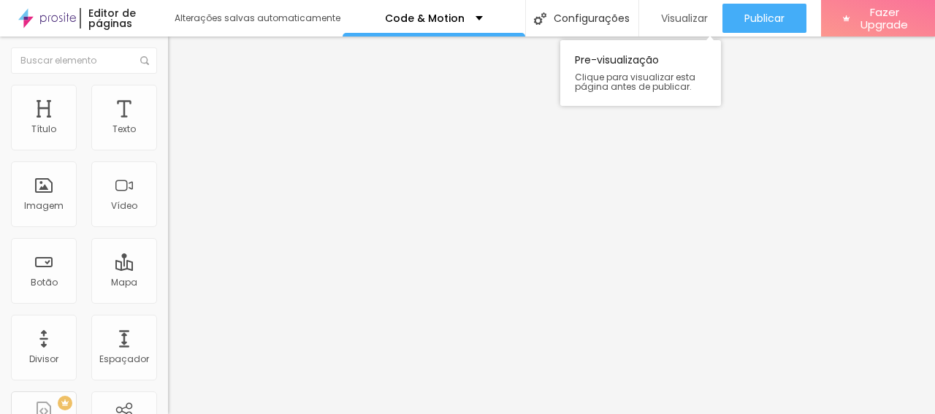
click at [681, 12] on span "Visualizar" at bounding box center [684, 18] width 47 height 12
click at [677, 19] on span "Visualizar" at bounding box center [684, 18] width 47 height 12
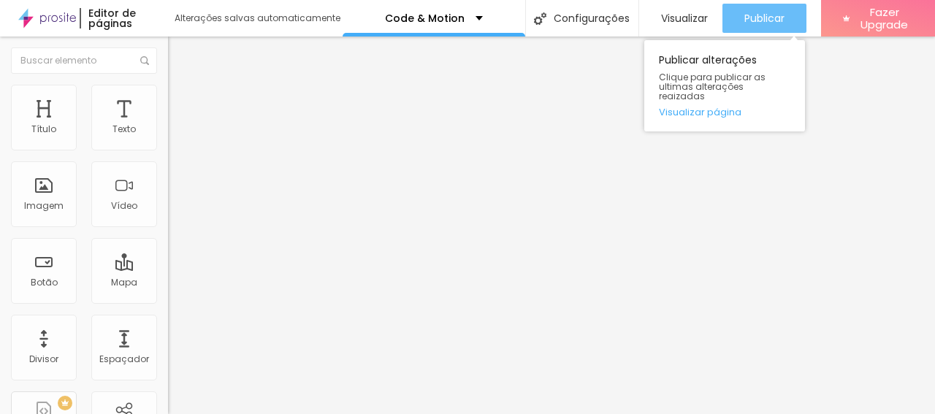
click at [773, 20] on span "Publicar" at bounding box center [764, 18] width 40 height 12
